Goal: Transaction & Acquisition: Purchase product/service

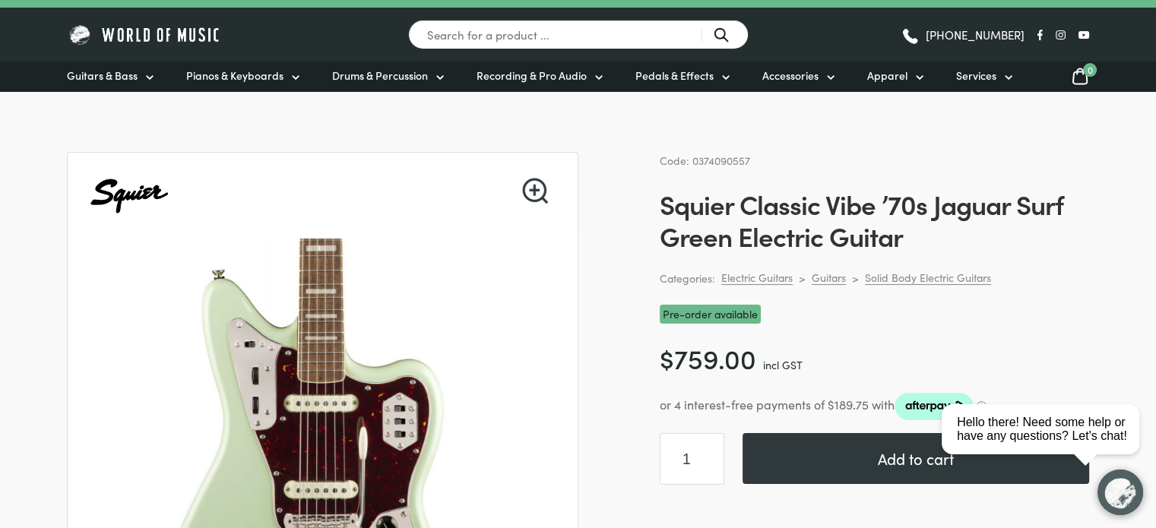
scroll to position [18, 0]
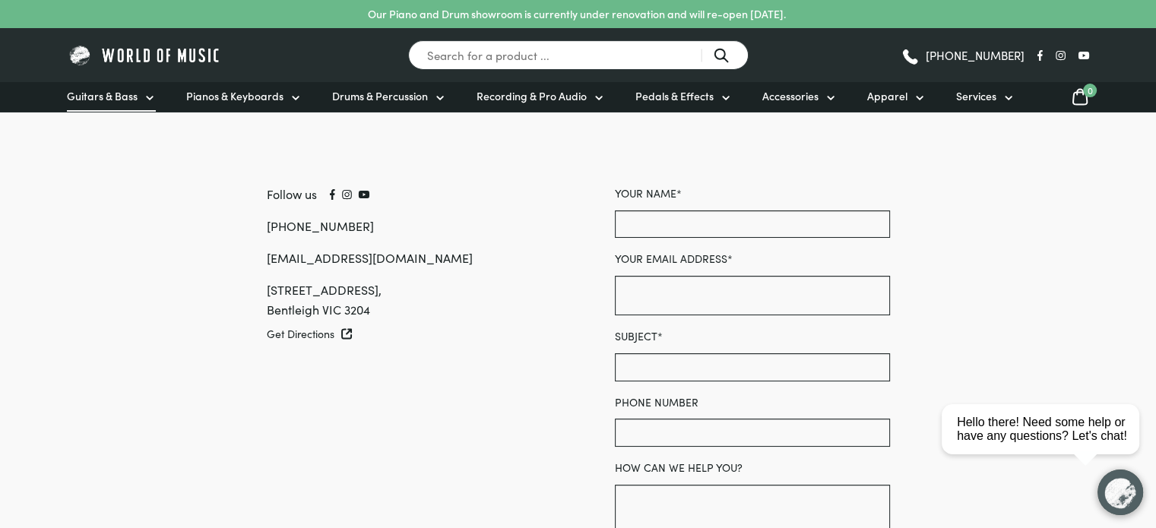
click at [81, 93] on span "Guitars & Bass" at bounding box center [102, 96] width 71 height 16
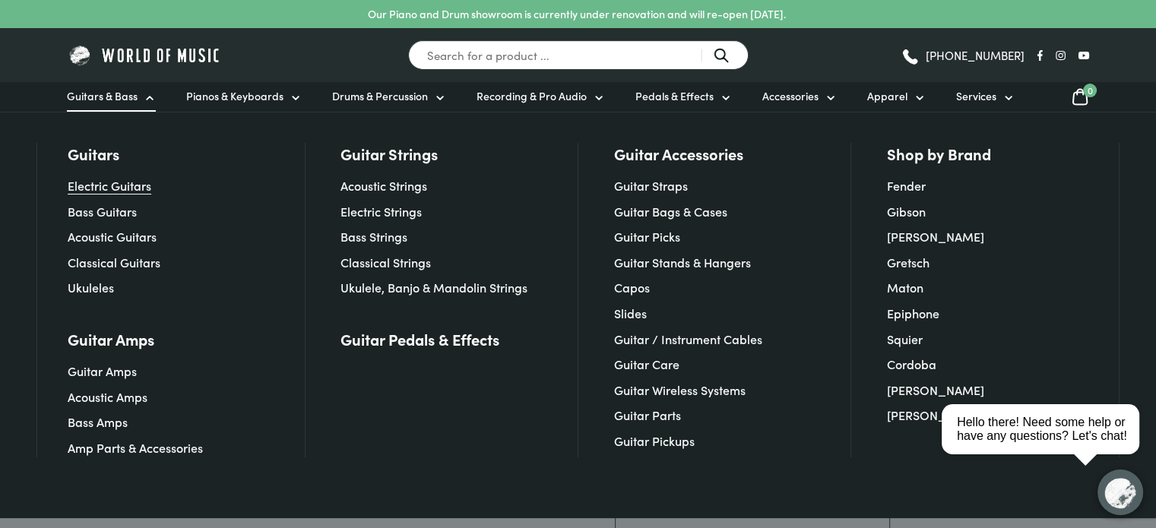
click at [91, 185] on link "Electric Guitars" at bounding box center [110, 185] width 84 height 17
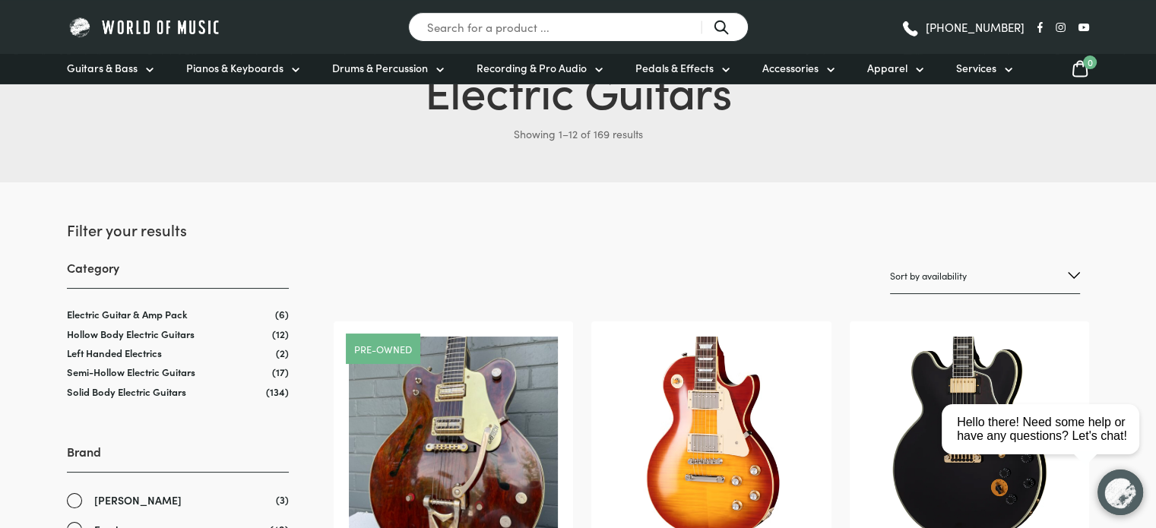
scroll to position [91, 0]
click at [122, 394] on link "Solid Body Electric Guitars" at bounding box center [126, 391] width 119 height 14
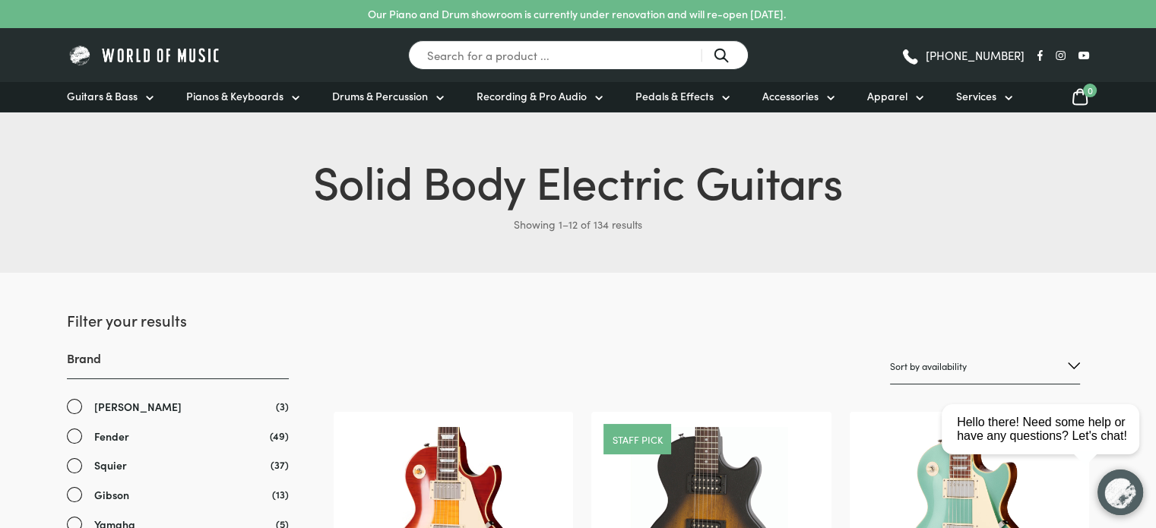
click at [949, 356] on select "Sort by popularity Sort by average rating Sort by latest Sort by price: low to …" at bounding box center [985, 367] width 190 height 36
select select "price"
click at [890, 349] on select "Sort by popularity Sort by average rating Sort by latest Sort by price: low to …" at bounding box center [985, 367] width 190 height 36
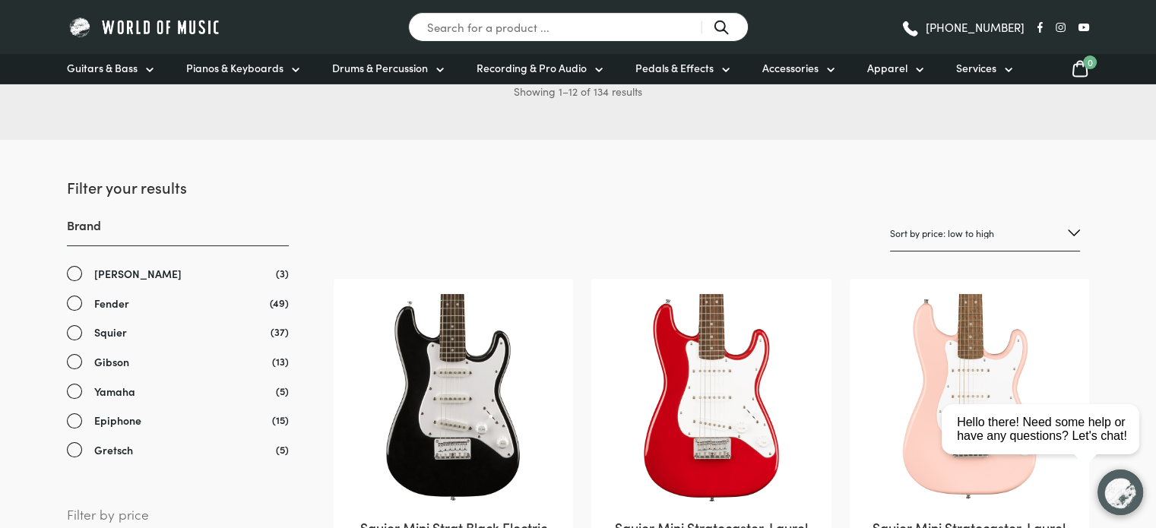
scroll to position [152, 0]
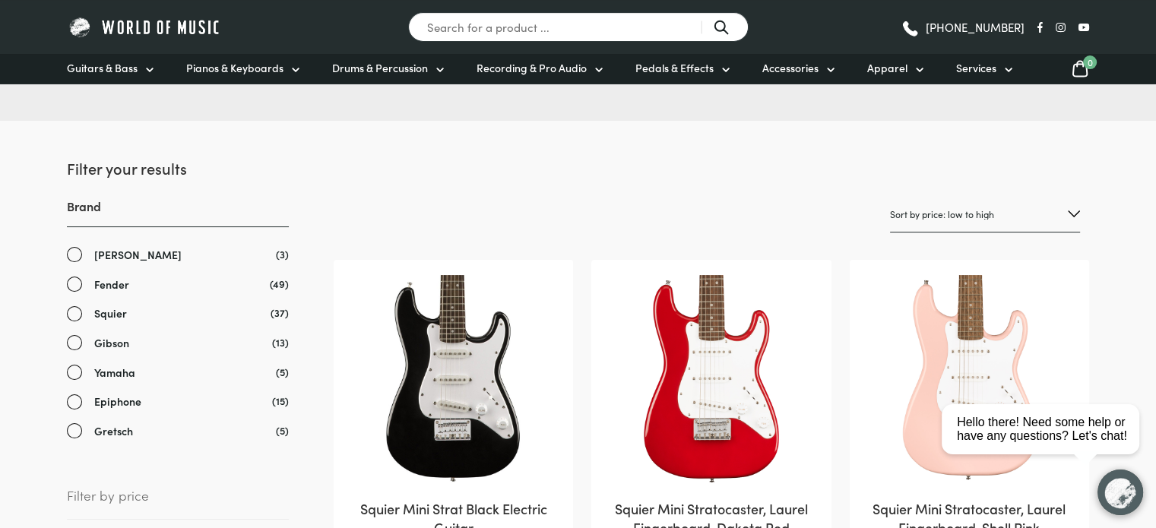
click at [76, 315] on link "Squier" at bounding box center [178, 313] width 222 height 17
click at [74, 285] on link "Fender" at bounding box center [178, 284] width 222 height 17
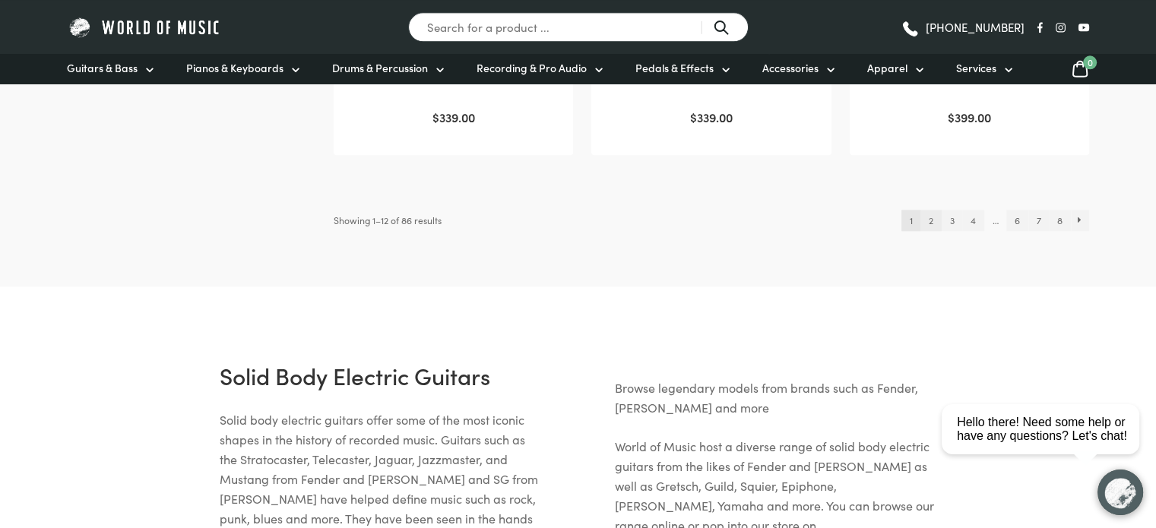
scroll to position [1788, 0]
click at [933, 221] on link "2" at bounding box center [930, 219] width 21 height 21
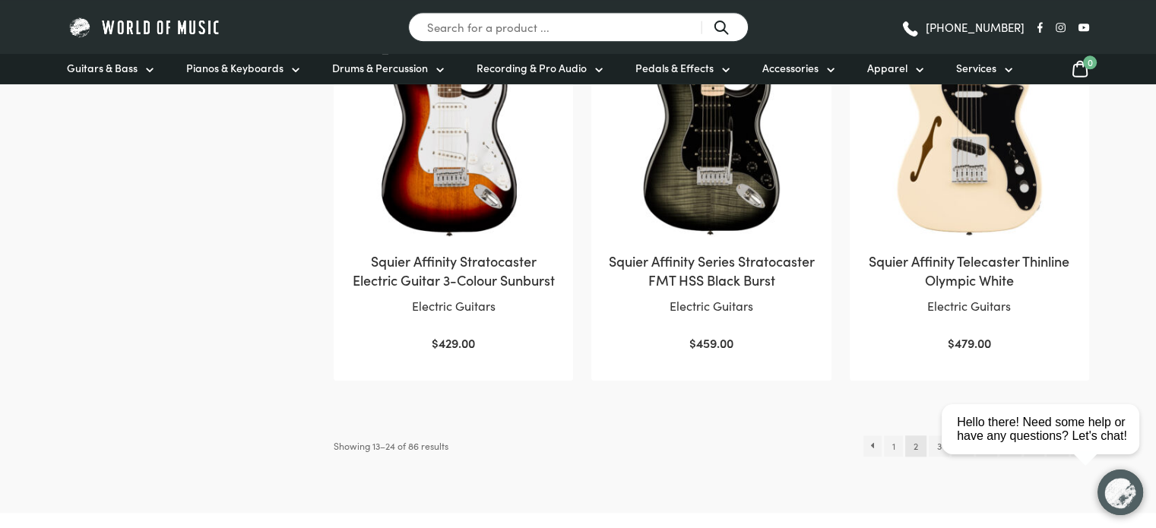
scroll to position [1587, 0]
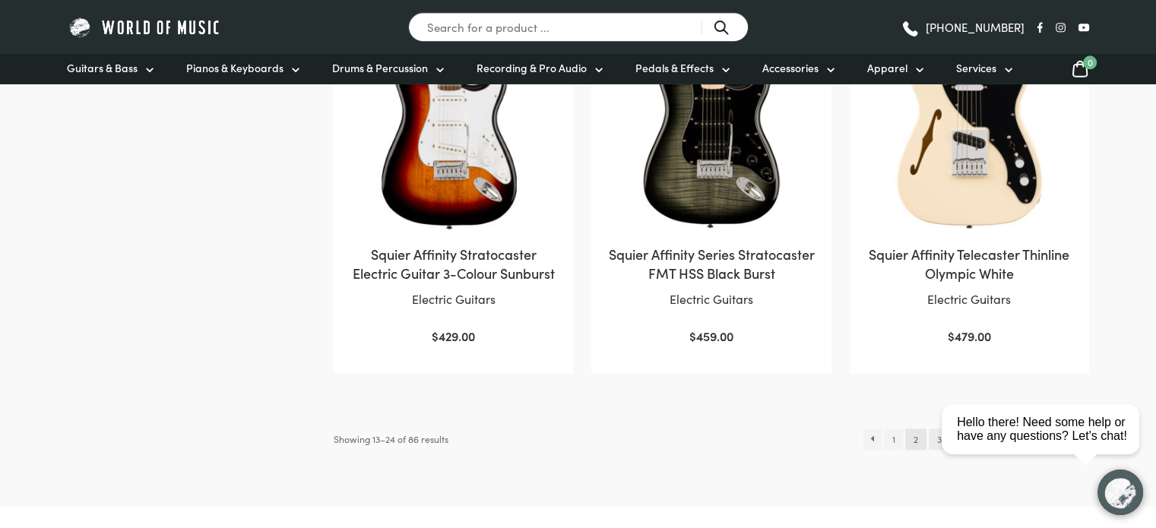
click at [932, 439] on link "3" at bounding box center [939, 439] width 21 height 21
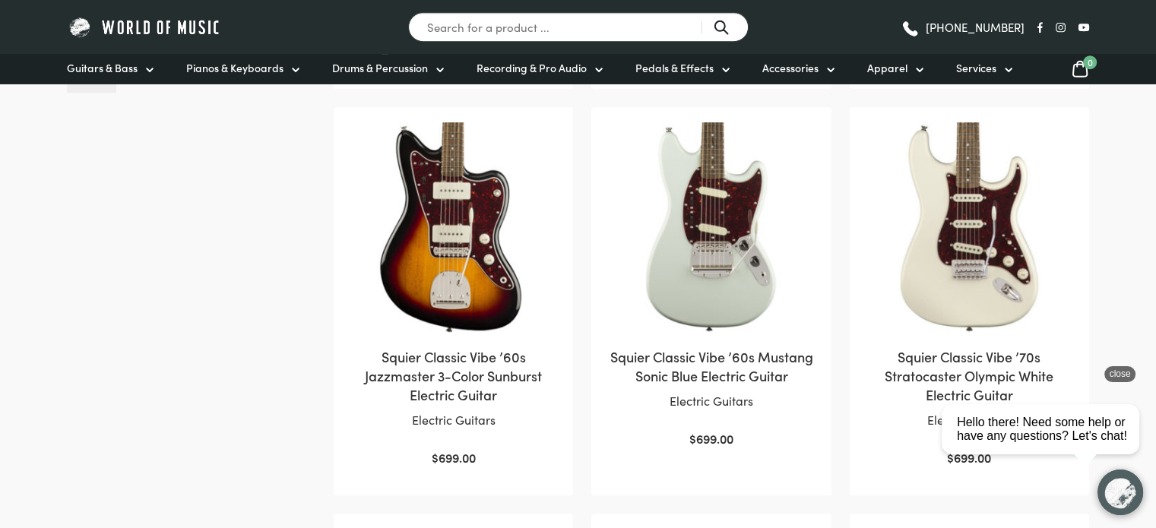
scroll to position [711, 0]
click at [449, 239] on img at bounding box center [453, 226] width 209 height 209
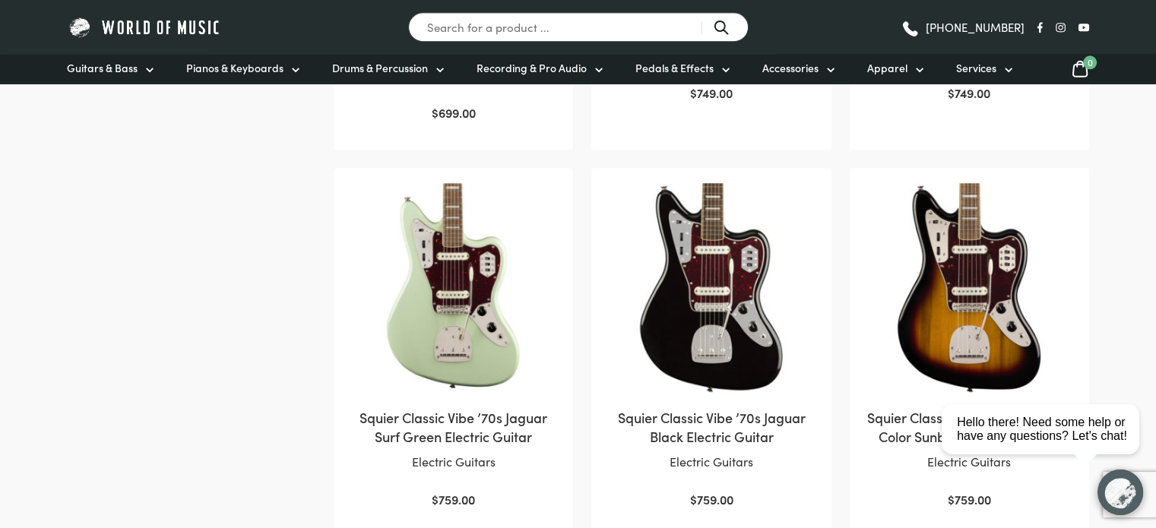
scroll to position [1459, 0]
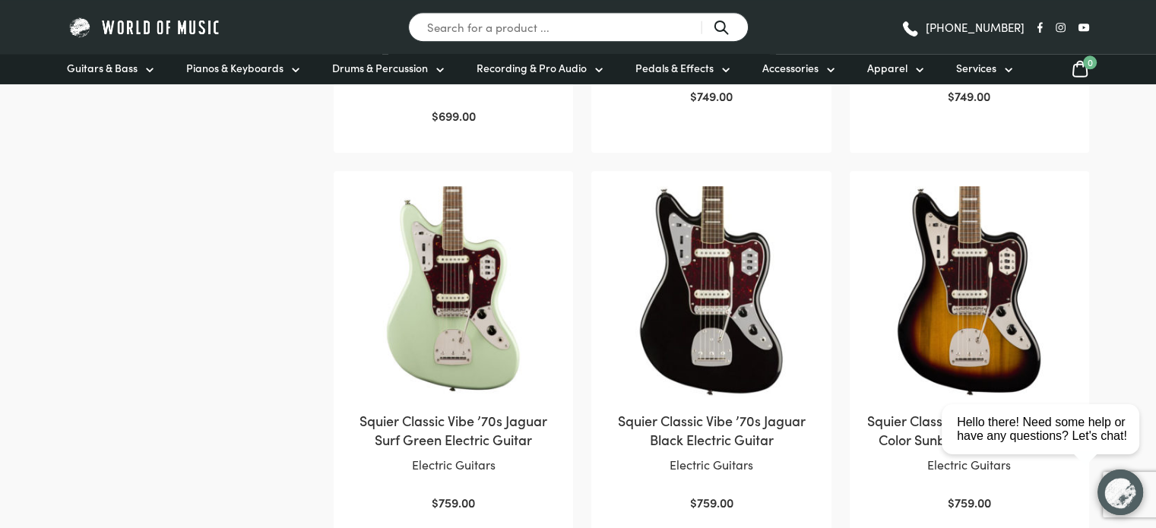
click at [484, 366] on img at bounding box center [453, 290] width 209 height 209
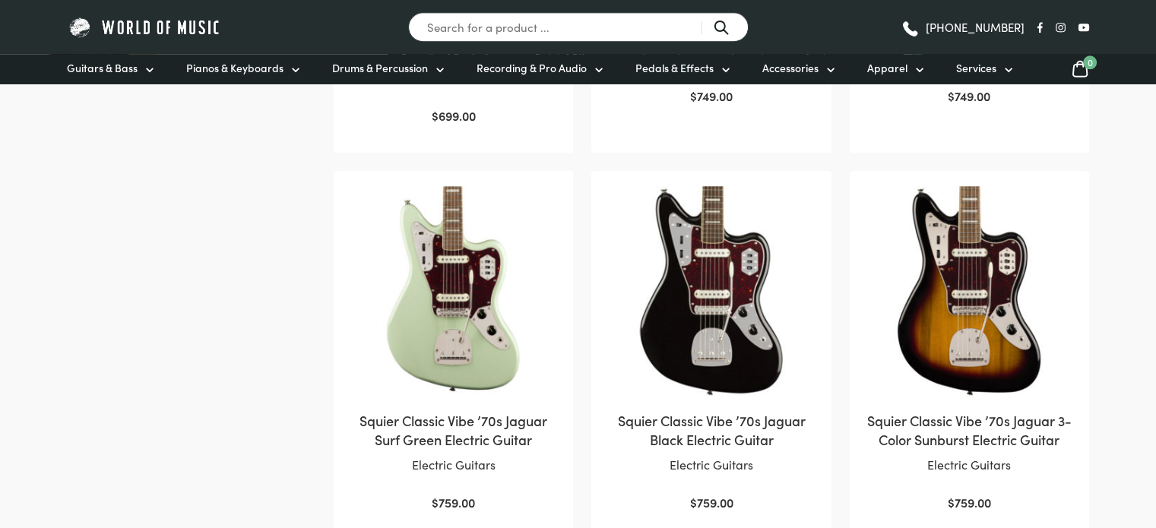
click at [671, 340] on img at bounding box center [711, 290] width 209 height 209
click at [948, 303] on img at bounding box center [969, 290] width 209 height 209
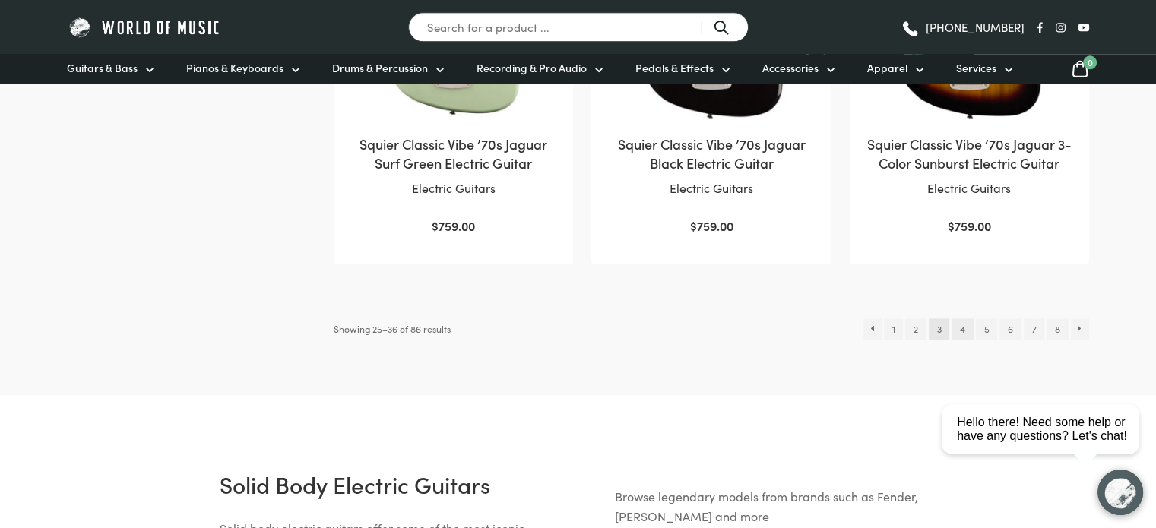
click at [964, 331] on link "4" at bounding box center [962, 328] width 21 height 21
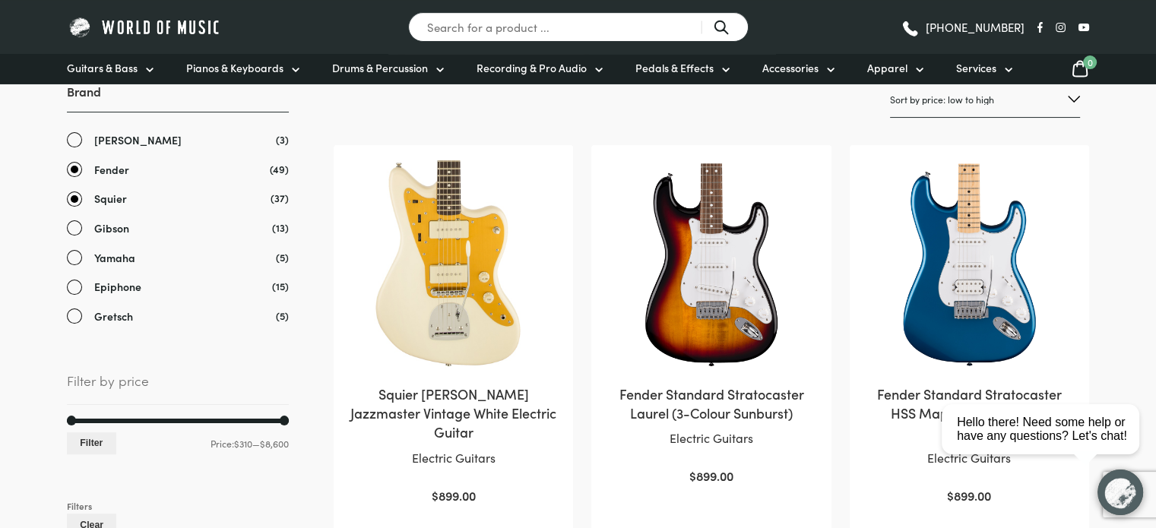
scroll to position [264, 0]
